Goal: Task Accomplishment & Management: Use online tool/utility

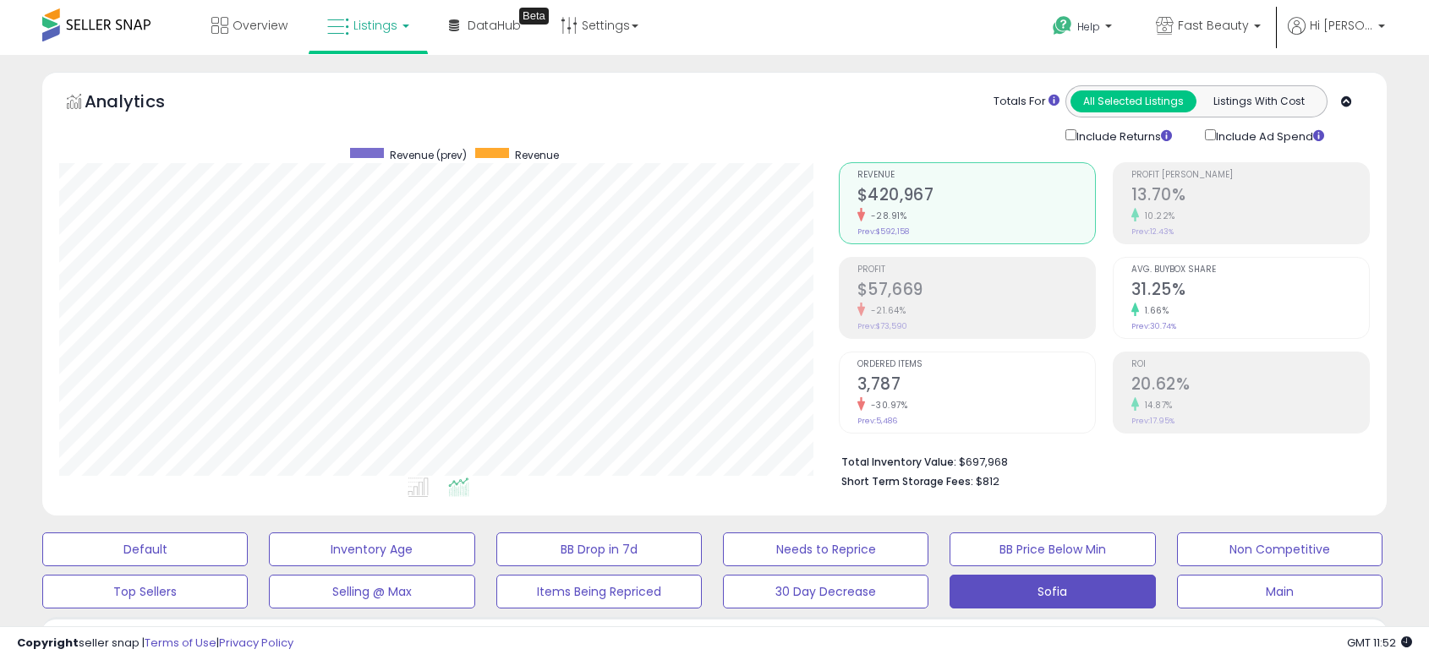
click at [1240, 17] on span "Fast Beauty" at bounding box center [1213, 25] width 71 height 17
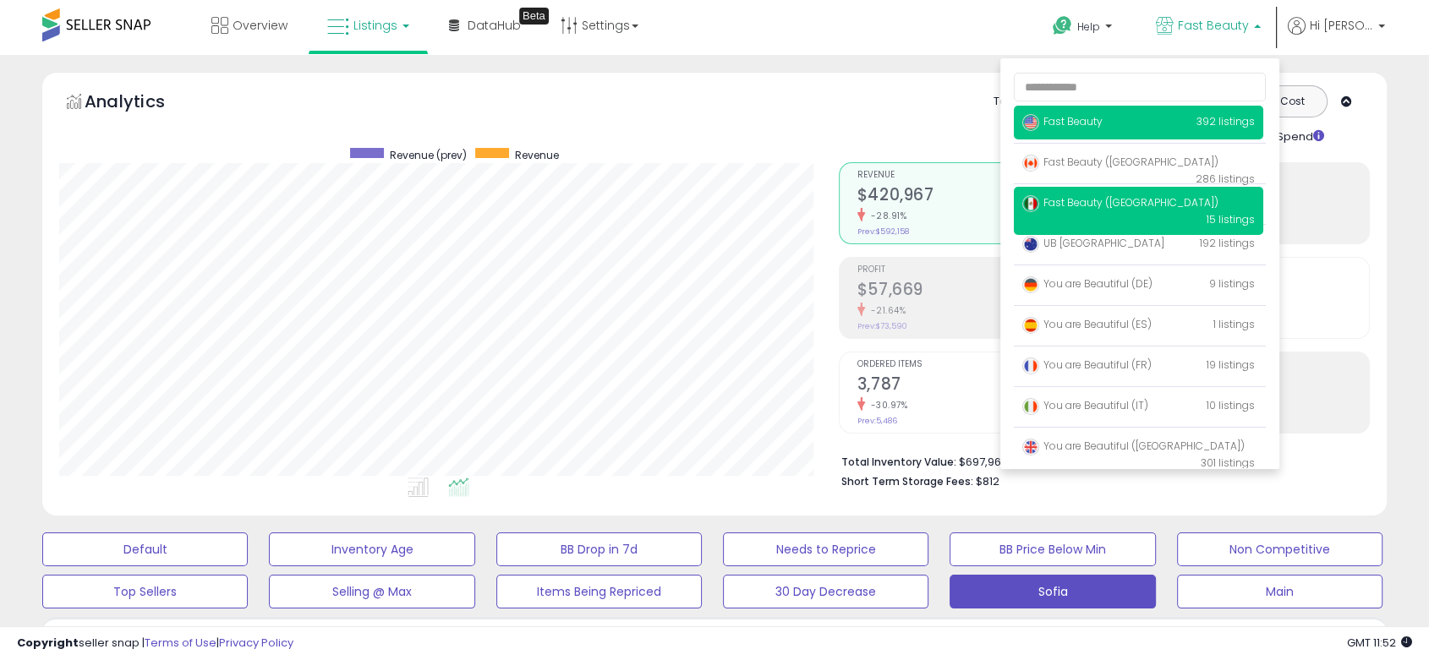
scroll to position [347, 778]
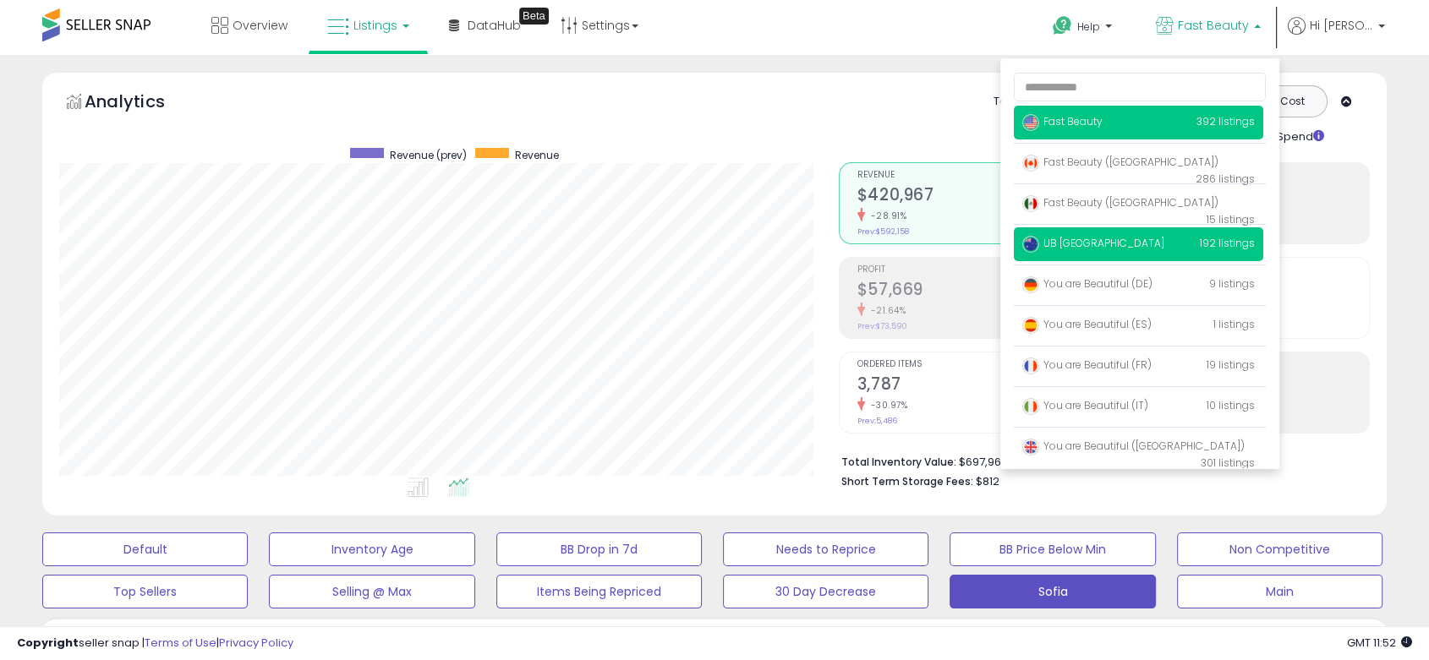
click at [1086, 242] on span "UB [GEOGRAPHIC_DATA]" at bounding box center [1093, 243] width 142 height 14
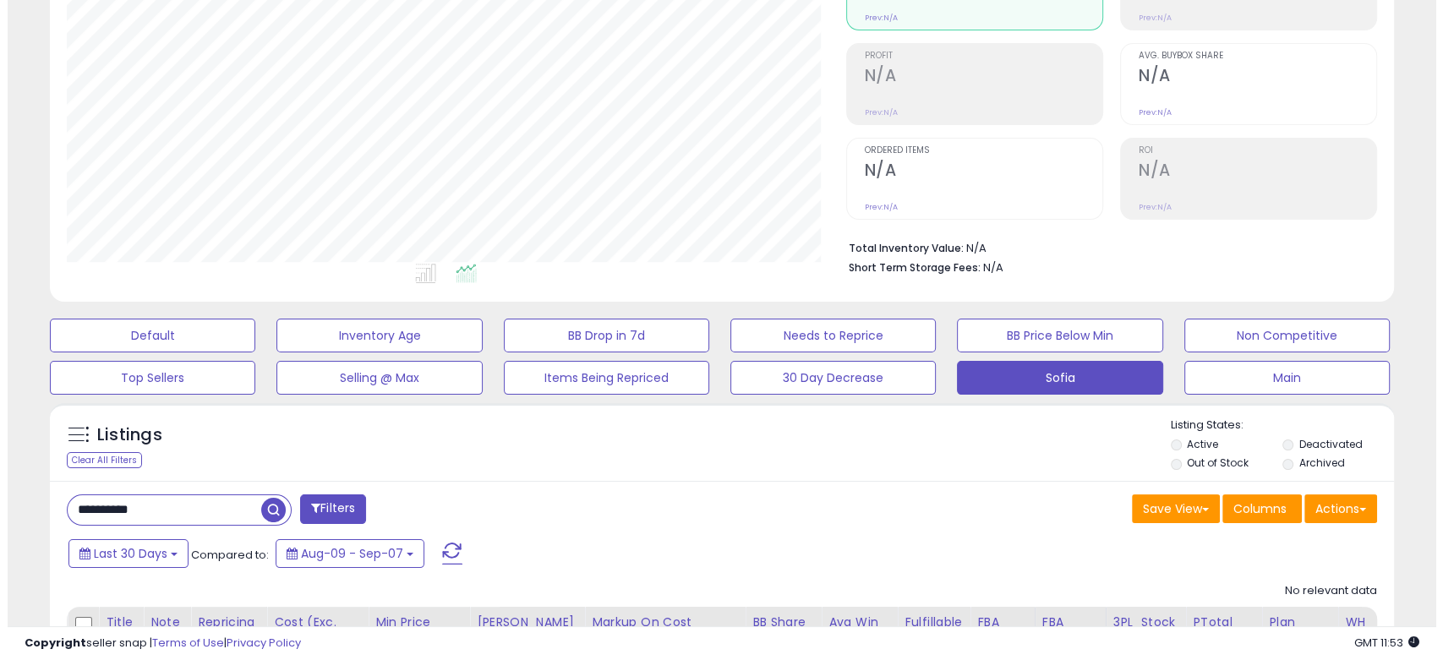
scroll to position [372, 0]
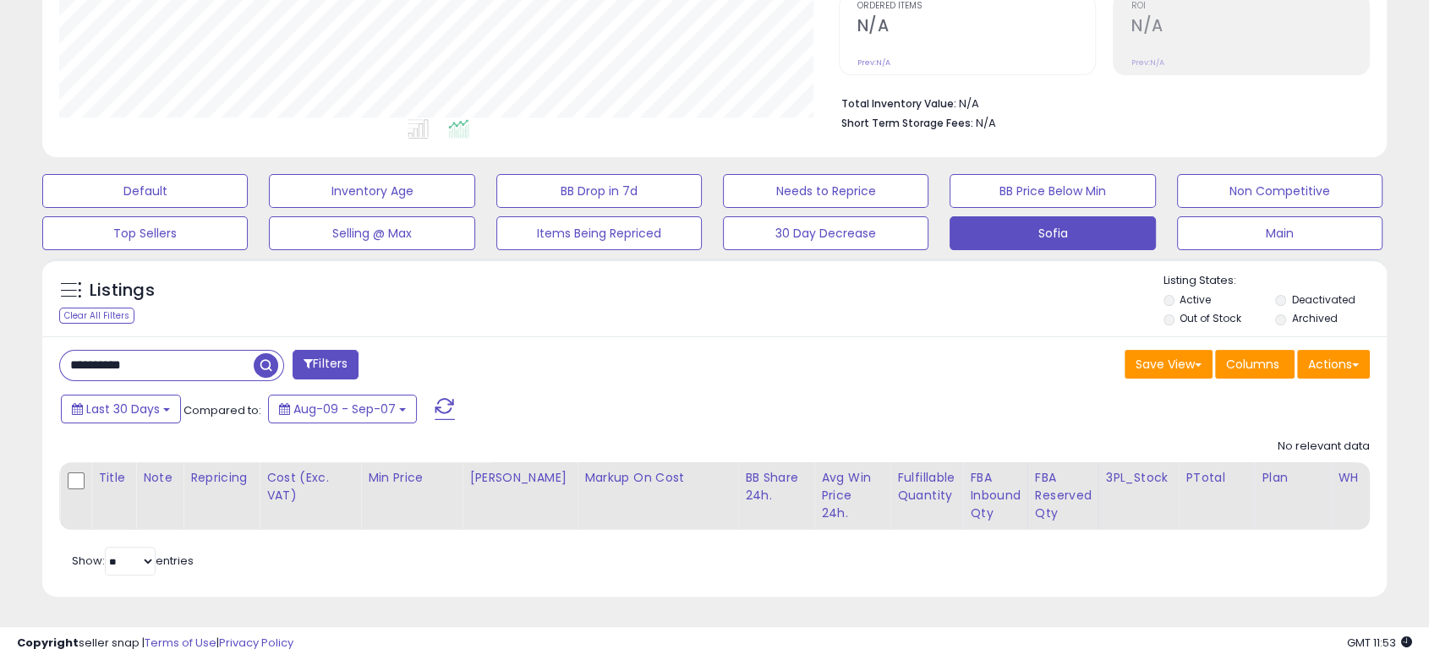
click at [139, 351] on input "**********" at bounding box center [157, 366] width 194 height 30
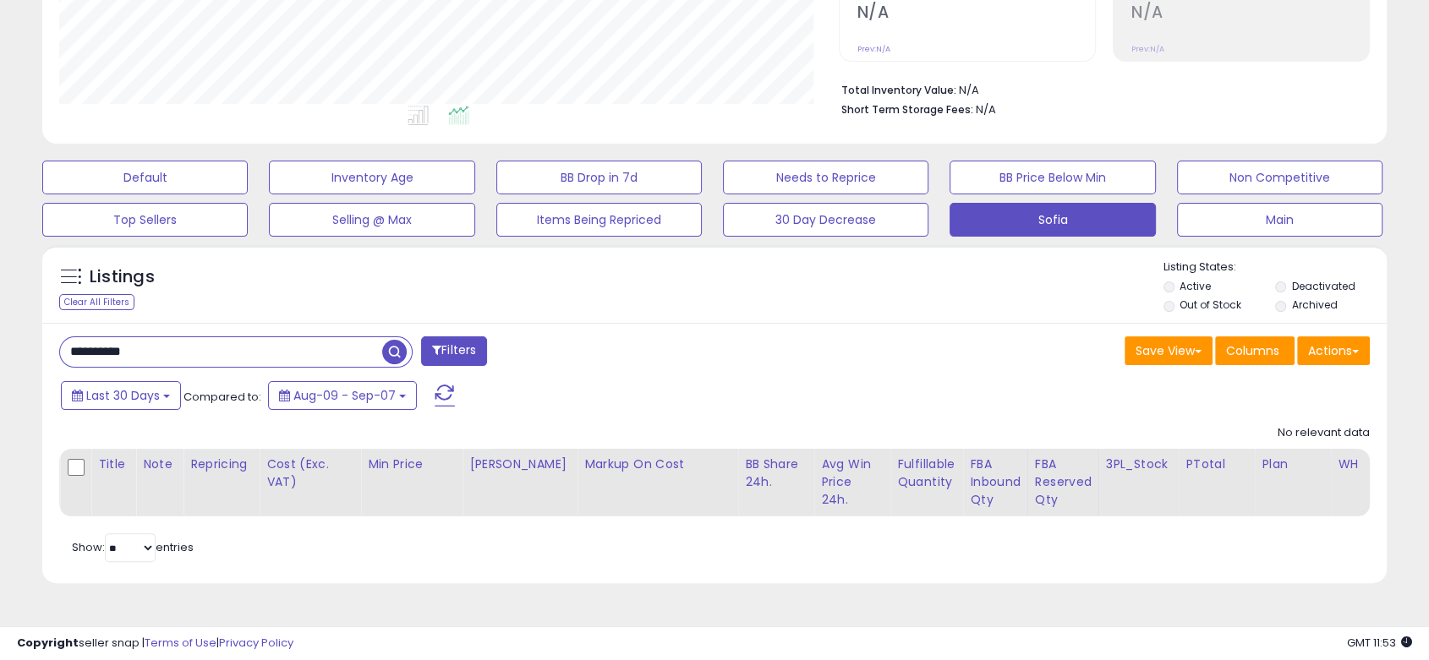
click at [139, 348] on input "**********" at bounding box center [221, 352] width 322 height 30
paste input "text"
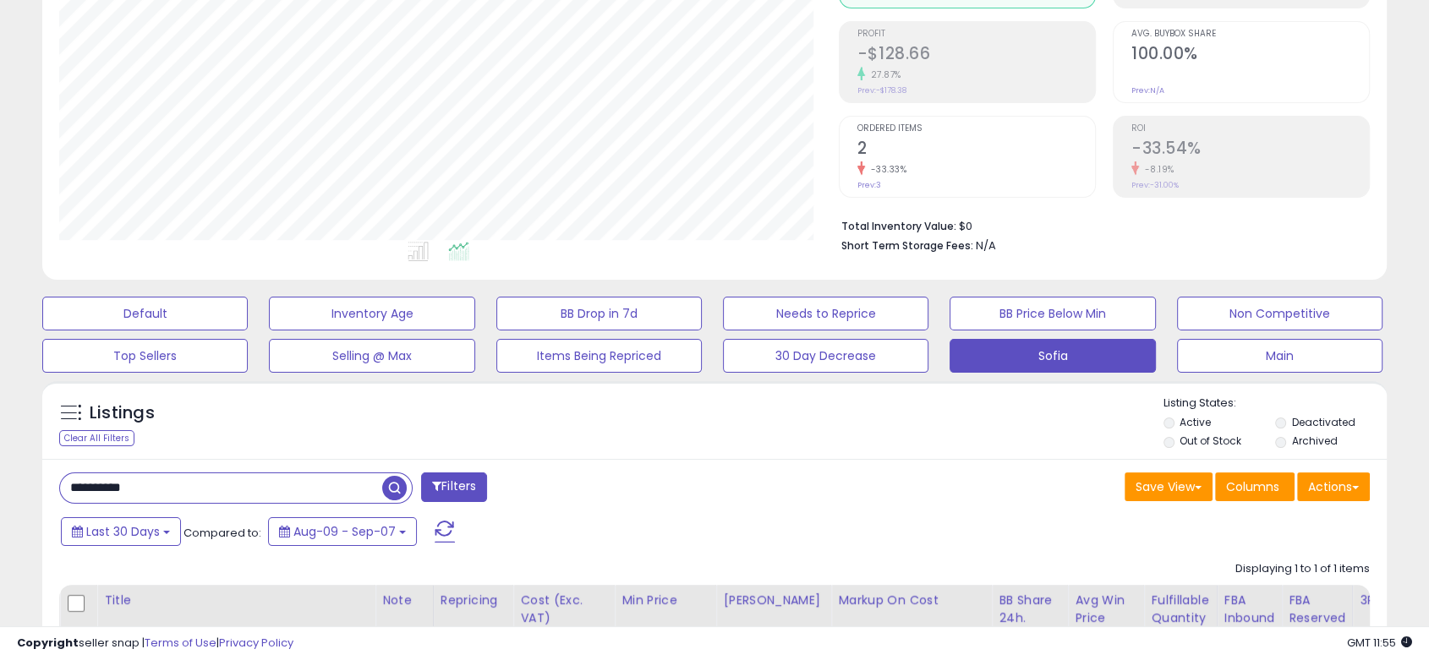
scroll to position [502, 0]
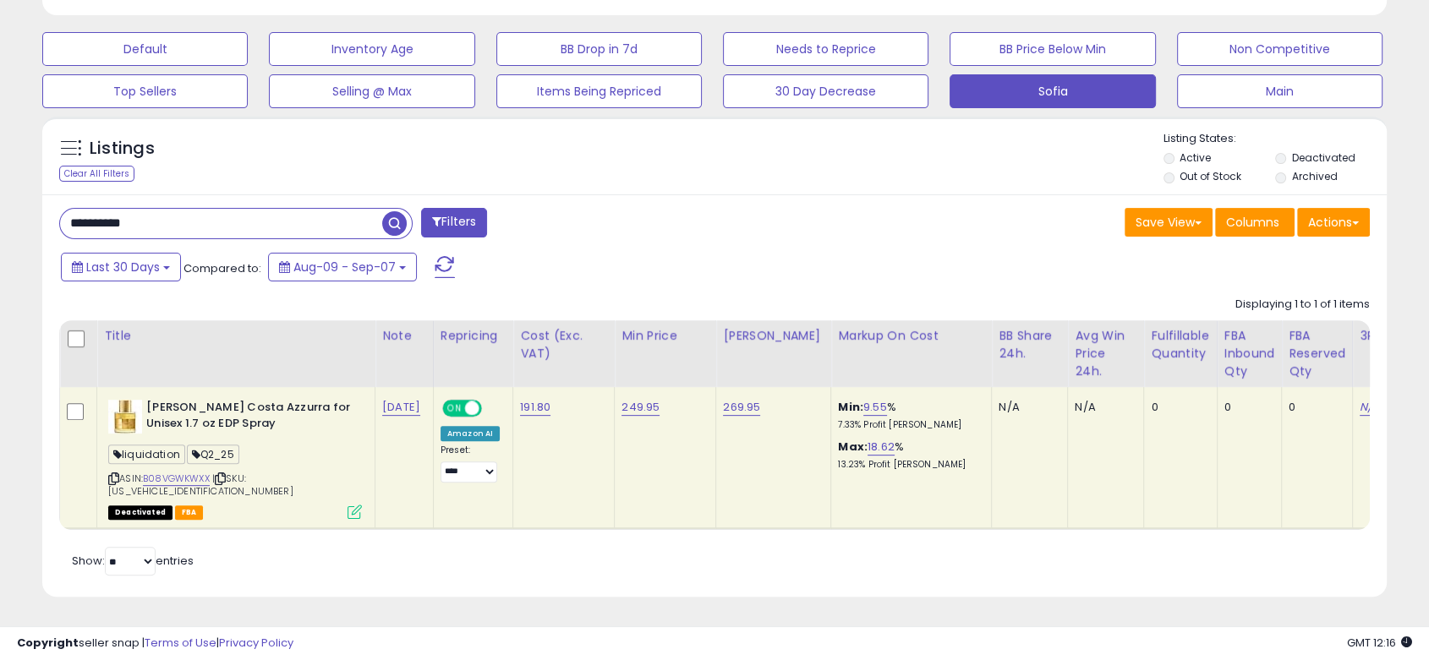
click at [222, 230] on input "**********" at bounding box center [221, 224] width 322 height 30
paste input "text"
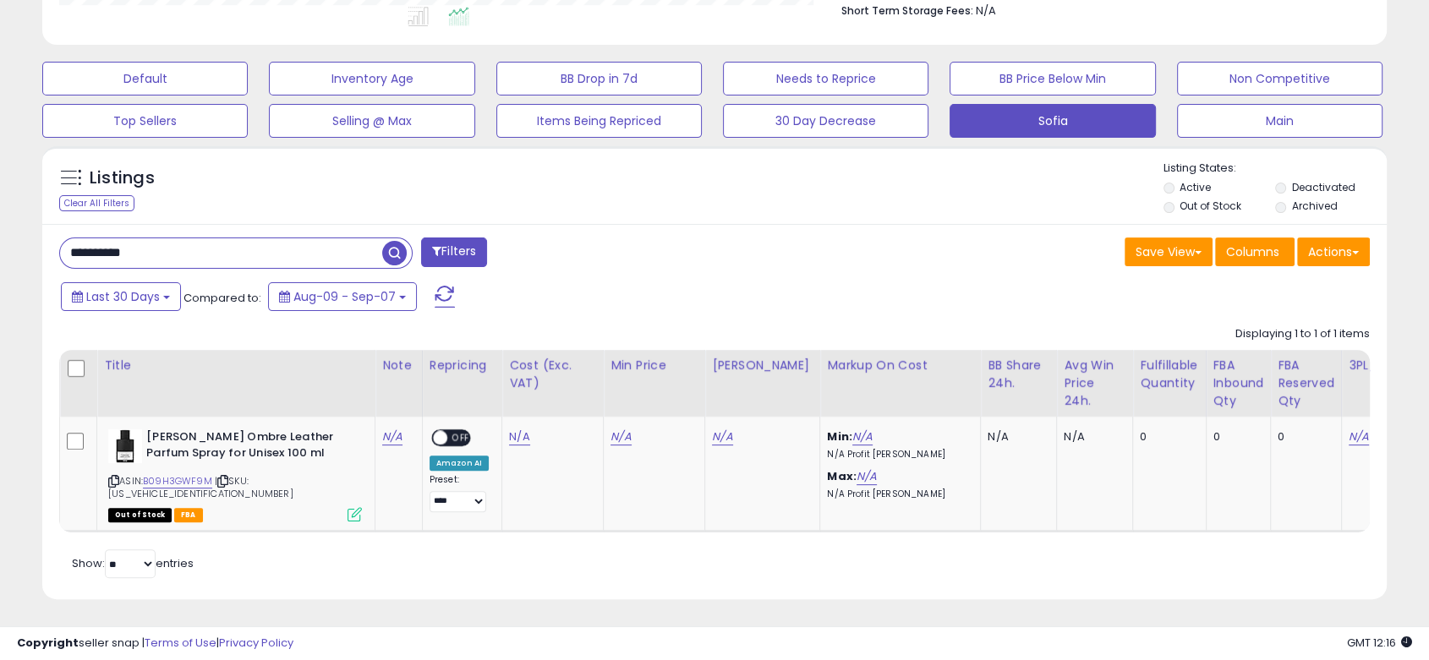
scroll to position [476, 0]
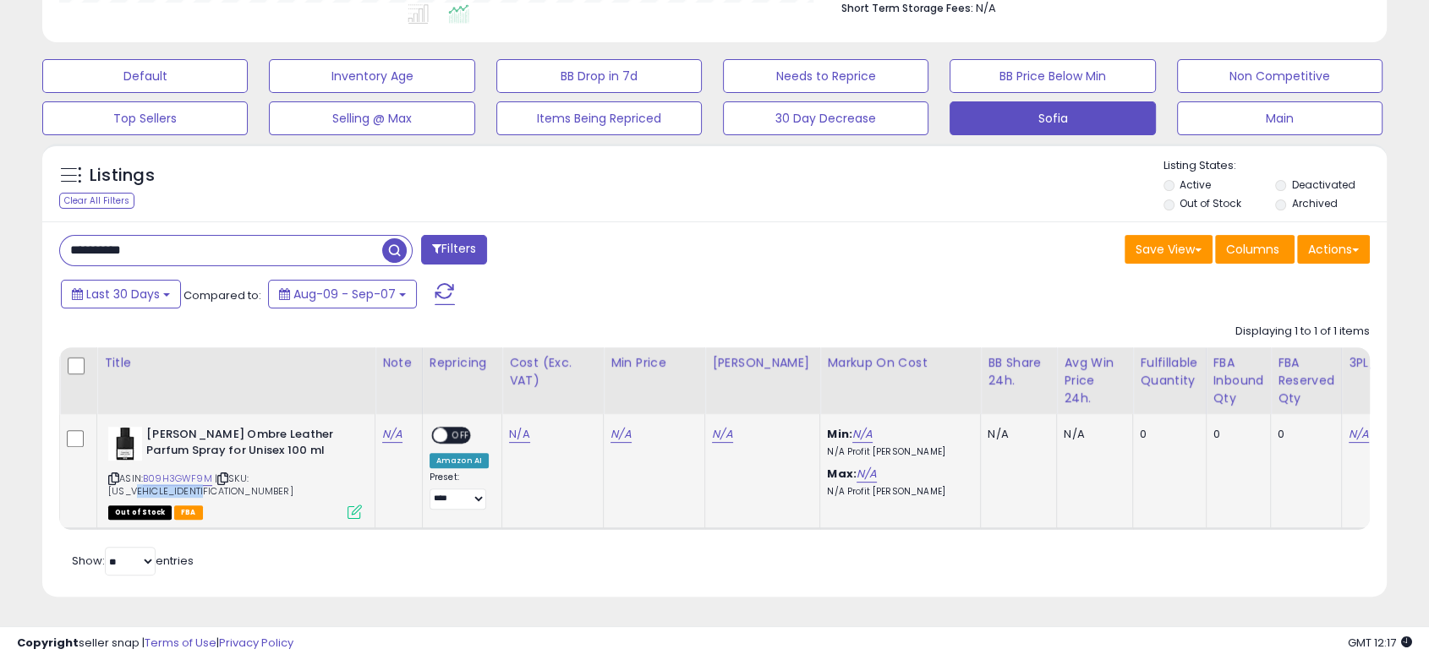
drag, startPoint x: 276, startPoint y: 476, endPoint x: 358, endPoint y: 473, distance: 82.1
click at [358, 473] on div "ASIN: B09H3GWF9M | SKU: [US_VEHICLE_IDENTIFICATION_NUMBER] Out of Stock FBA" at bounding box center [235, 472] width 254 height 90
copy span "0888066117692"
click at [195, 452] on b "[PERSON_NAME] Ombre Leather Parfum Spray for Unisex 100 ml" at bounding box center [248, 445] width 205 height 36
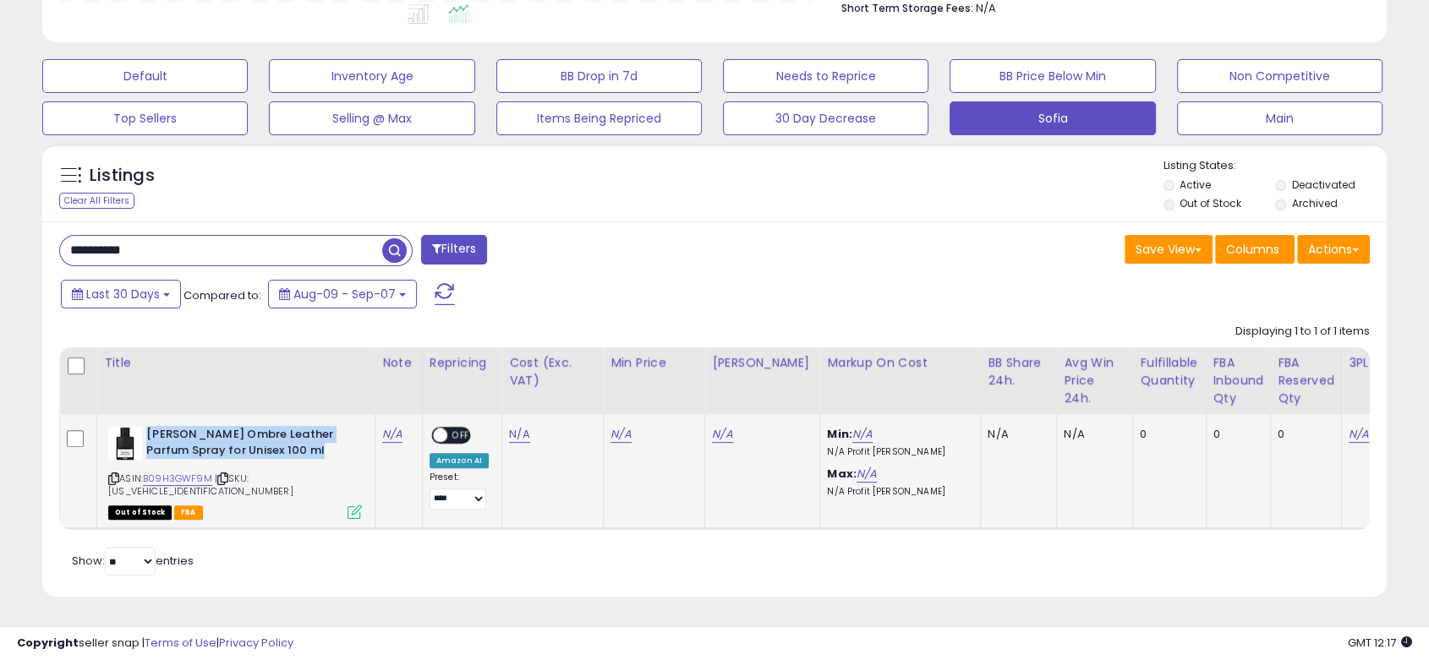
click at [195, 452] on b "[PERSON_NAME] Ombre Leather Parfum Spray for Unisex 100 ml" at bounding box center [248, 445] width 205 height 36
copy b "[PERSON_NAME] Ombre Leather Parfum Spray for Unisex 100 ml"
drag, startPoint x: 284, startPoint y: 478, endPoint x: 346, endPoint y: 479, distance: 61.7
click at [346, 479] on div "ASIN: B09H3GWF9M | SKU: [US_VEHICLE_IDENTIFICATION_NUMBER] Out of Stock FBA" at bounding box center [235, 472] width 254 height 90
copy span "888066117692"
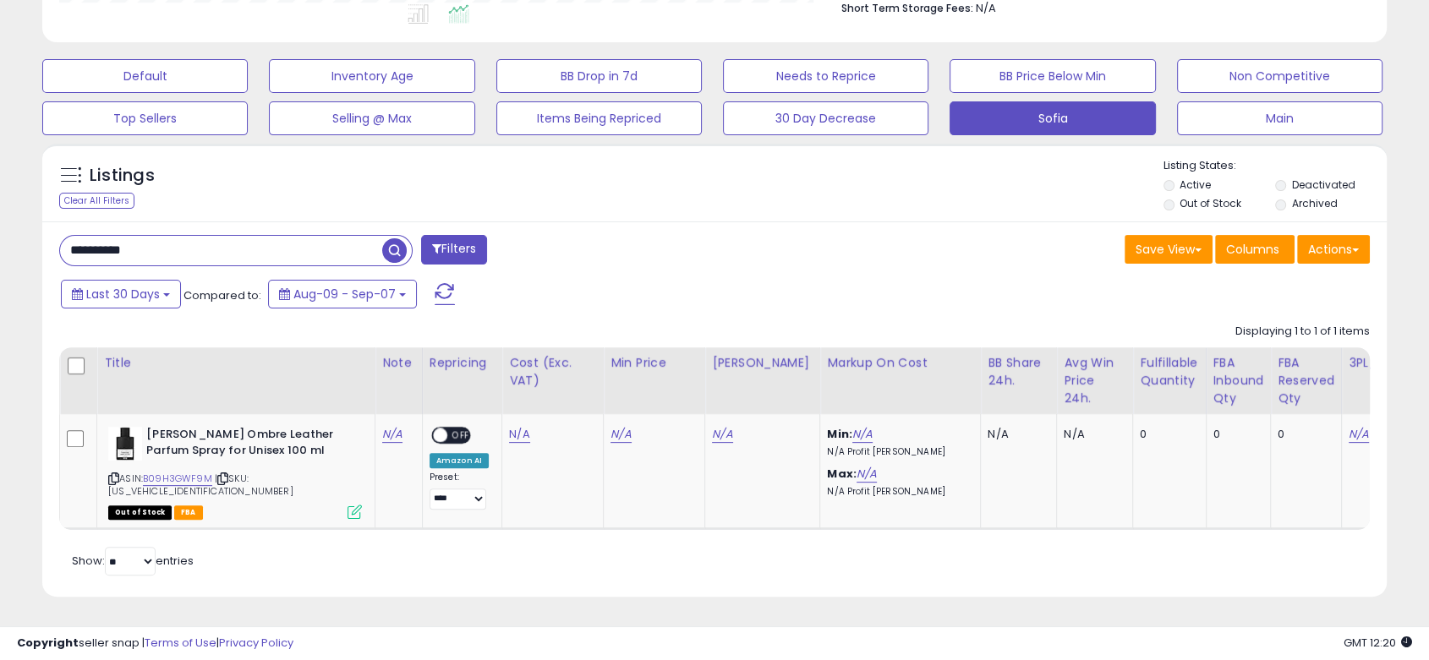
click at [230, 251] on input "**********" at bounding box center [221, 251] width 322 height 30
paste input "text"
type input "**********"
drag, startPoint x: 265, startPoint y: 476, endPoint x: 342, endPoint y: 479, distance: 77.8
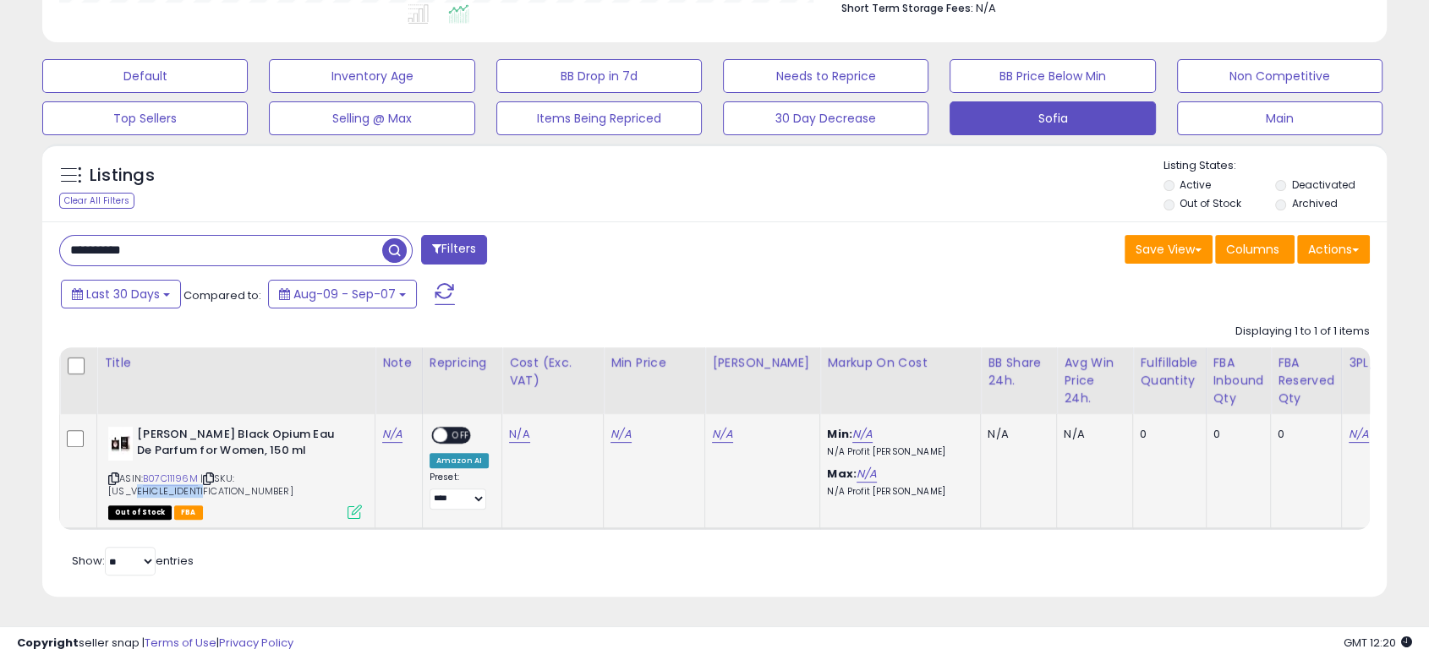
click at [342, 479] on div "ASIN: B07C11196M | SKU: [US_VEHICLE_IDENTIFICATION_NUMBER] Out of Stock FBA" at bounding box center [235, 472] width 254 height 90
copy span "3614271969477"
click at [229, 438] on b "[PERSON_NAME] Black Opium Eau De Parfum for Women, 150 ml" at bounding box center [239, 445] width 205 height 36
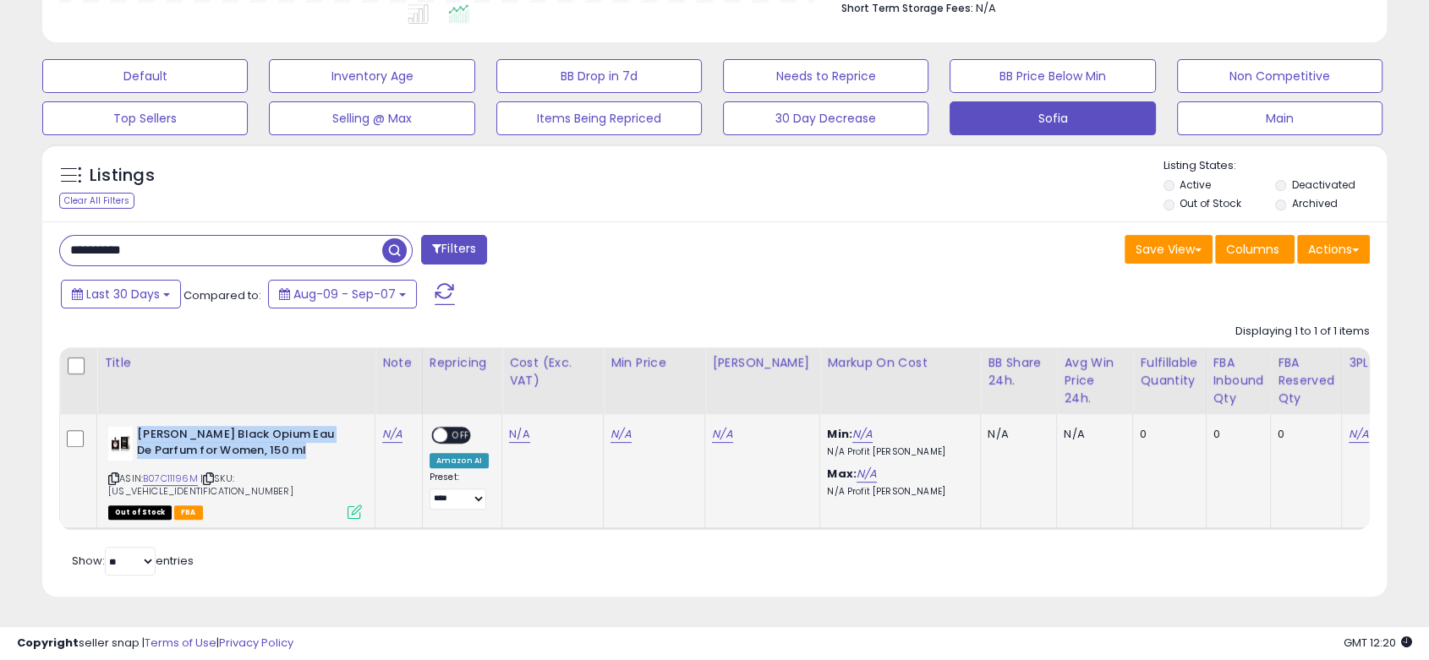
copy b "[PERSON_NAME] Black Opium Eau De Parfum for Women, 150 ml"
click at [180, 473] on link "B07C11196M" at bounding box center [170, 479] width 55 height 14
drag, startPoint x: 265, startPoint y: 476, endPoint x: 335, endPoint y: 477, distance: 70.2
click at [335, 477] on div "ASIN: B07C11196M | SKU: [US_VEHICLE_IDENTIFICATION_NUMBER] Out of Stock FBA" at bounding box center [235, 472] width 254 height 90
copy span "3614271969477"
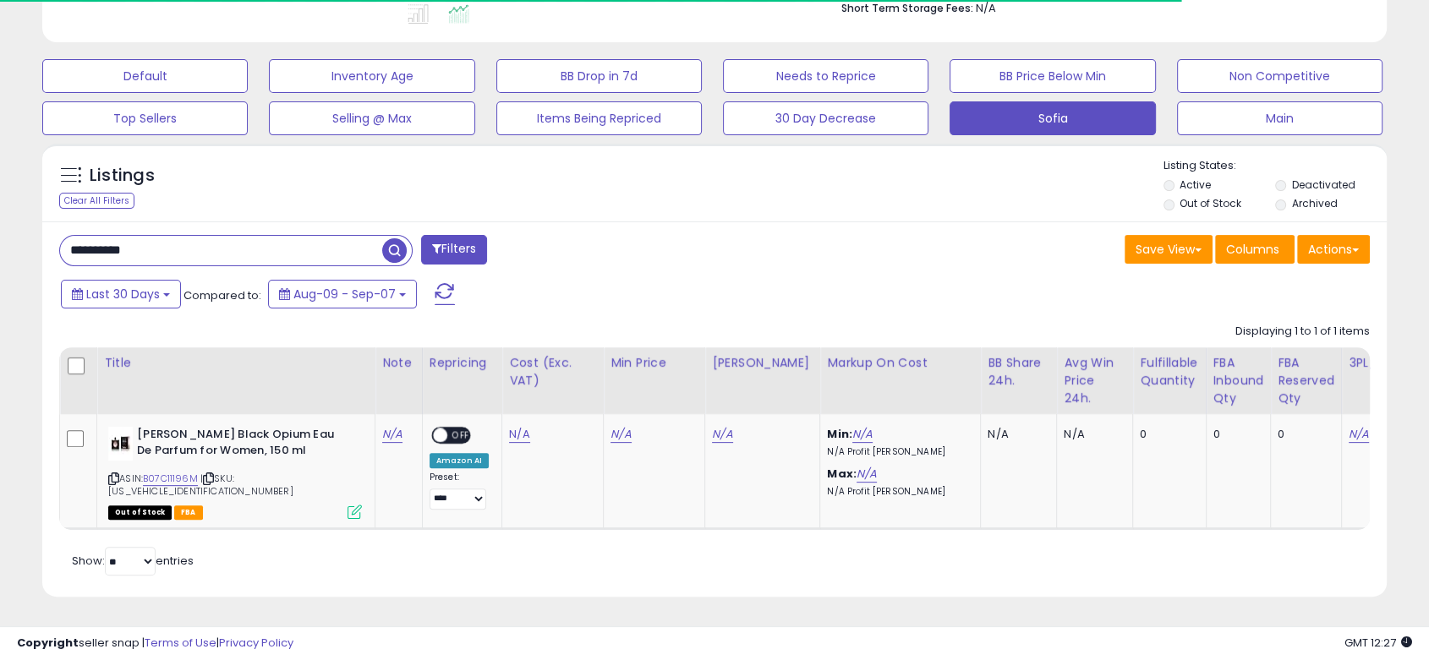
click at [236, 244] on input "**********" at bounding box center [221, 251] width 322 height 30
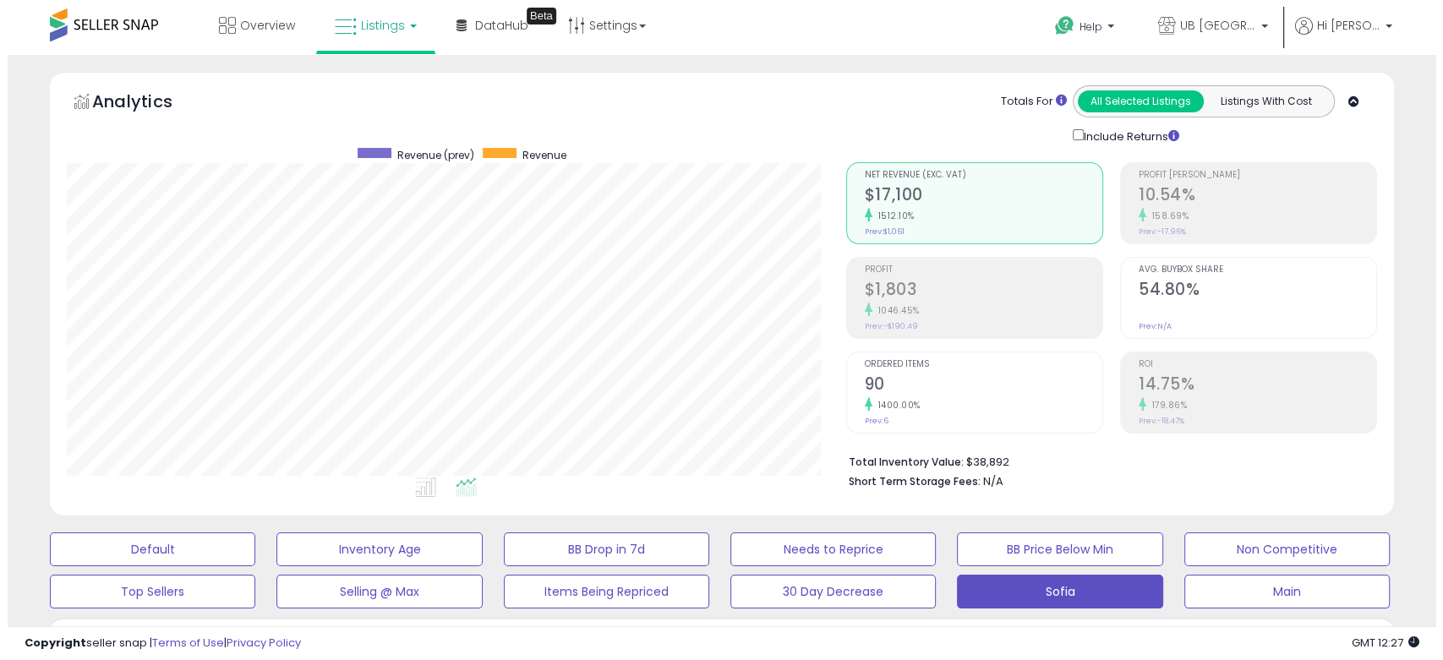
scroll to position [0, 0]
click at [936, 420] on div "Ordered Items 90 1400.00% Prev: 6" at bounding box center [976, 391] width 238 height 76
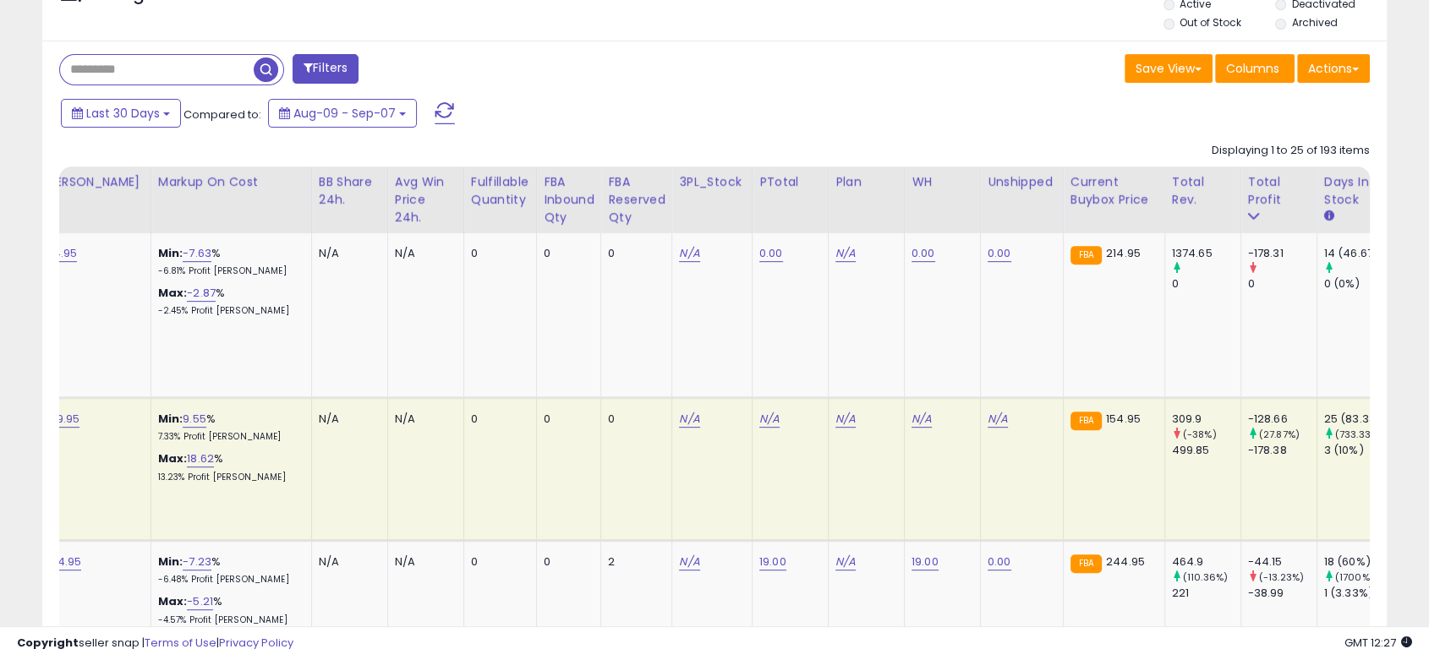
scroll to position [0, 862]
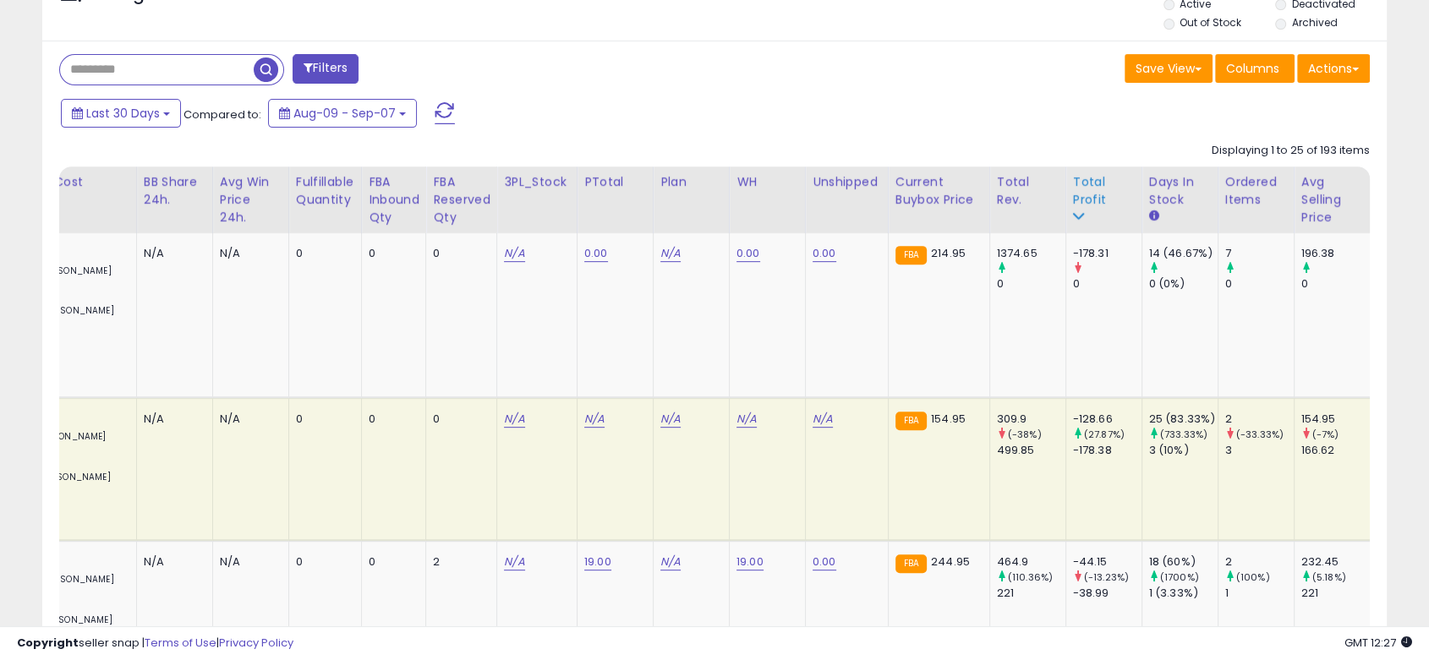
click at [1083, 187] on div "Total Profit" at bounding box center [1104, 191] width 62 height 36
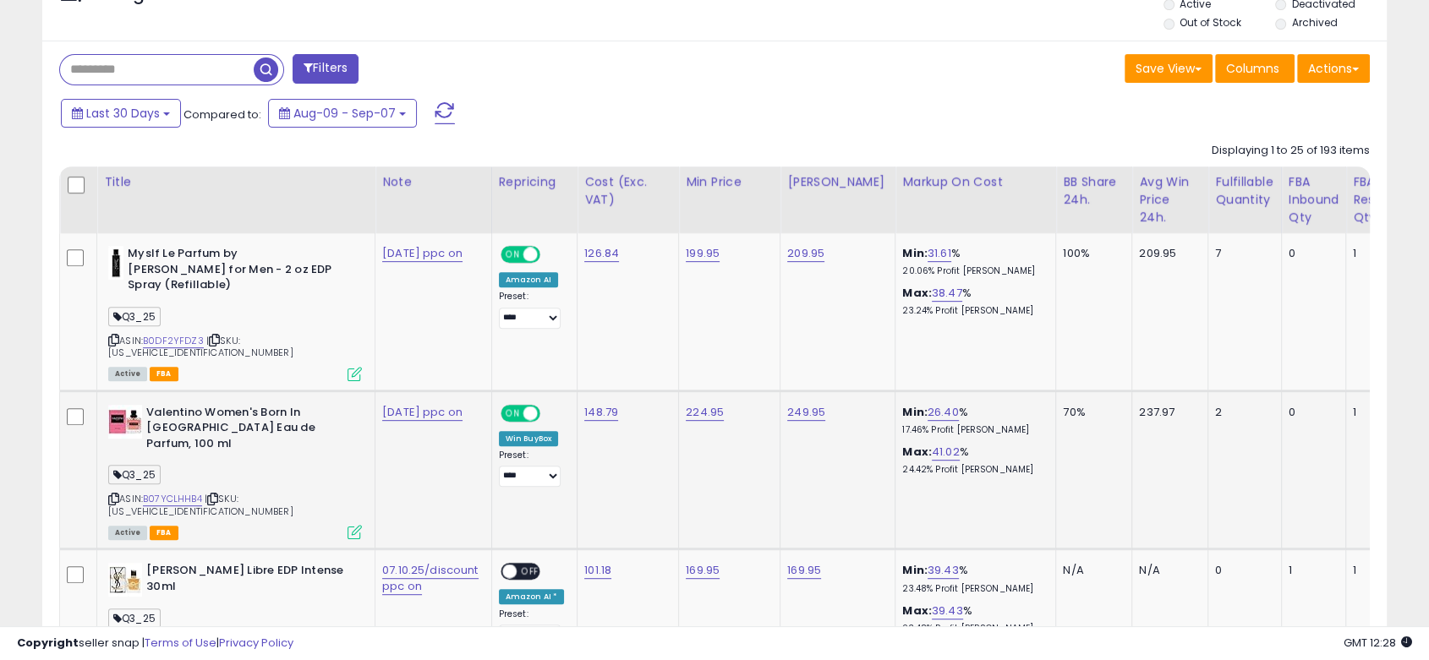
scroll to position [0, 0]
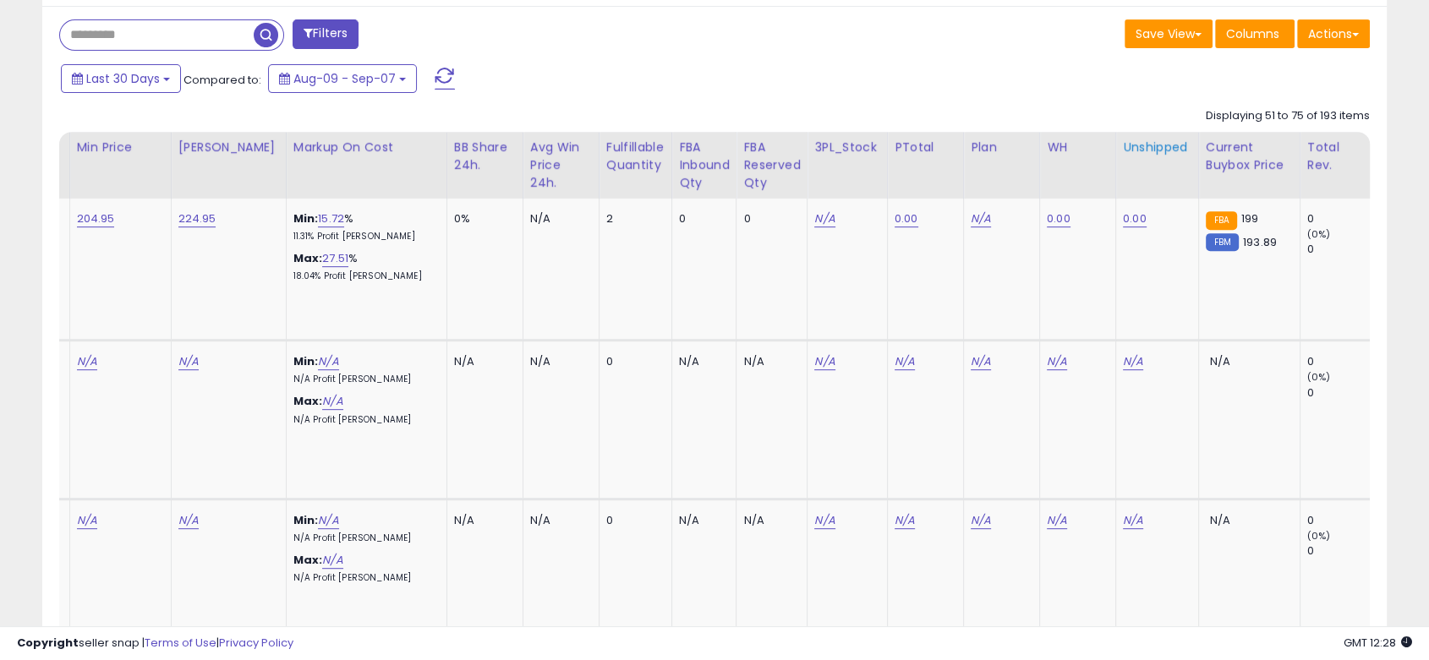
click at [1165, 140] on div "Unshipped" at bounding box center [1157, 148] width 68 height 18
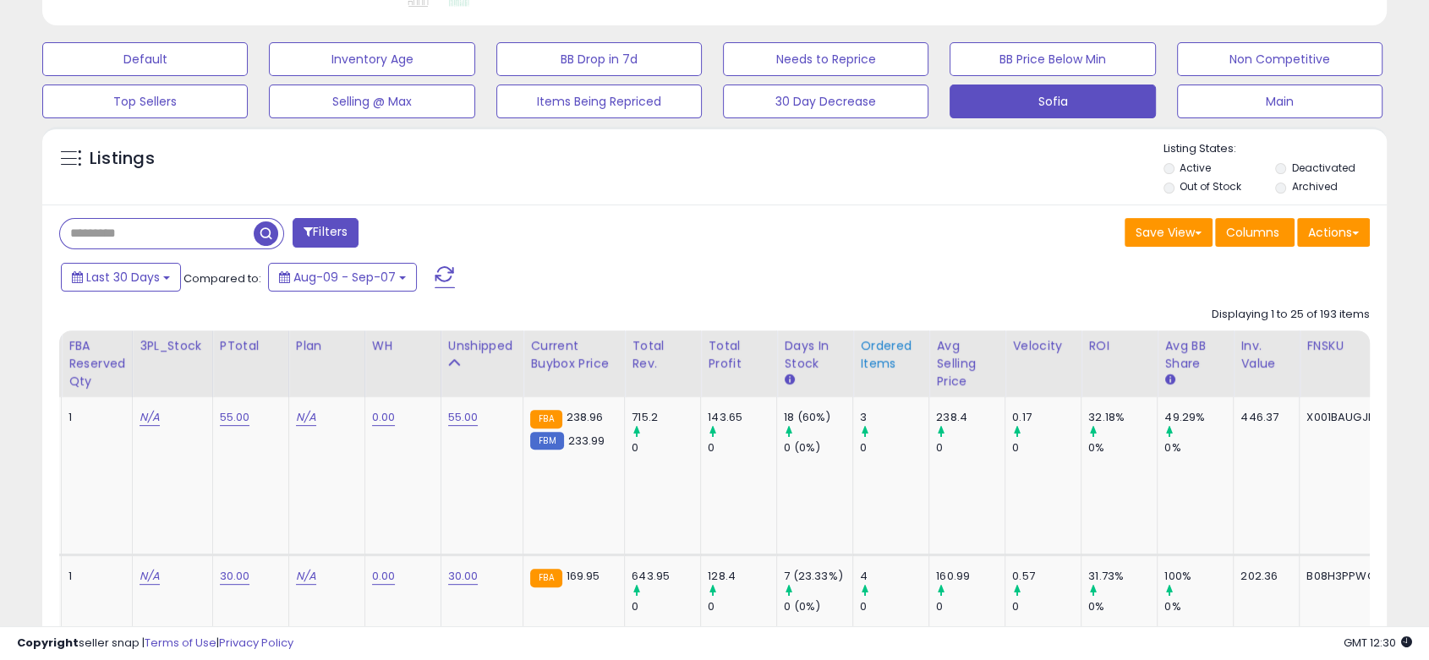
click at [860, 359] on div "Ordered Items" at bounding box center [891, 355] width 62 height 36
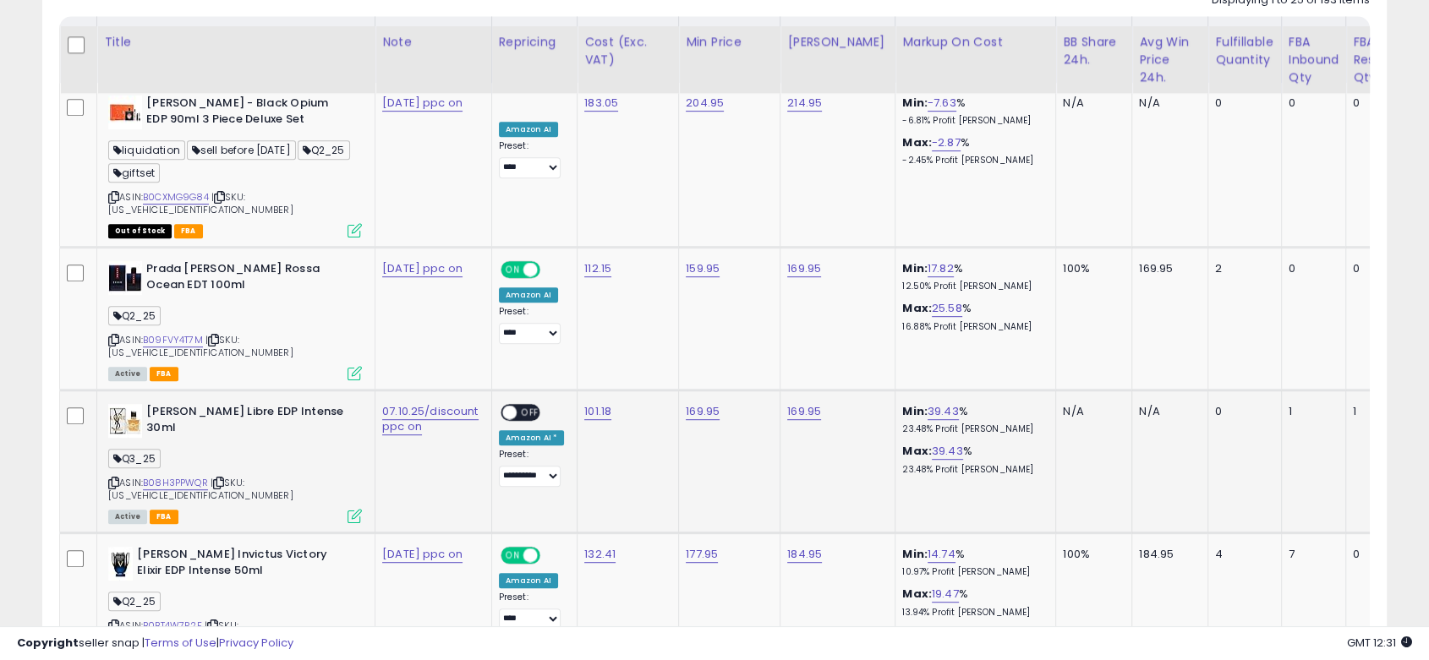
scroll to position [791, 0]
